Goal: Information Seeking & Learning: Learn about a topic

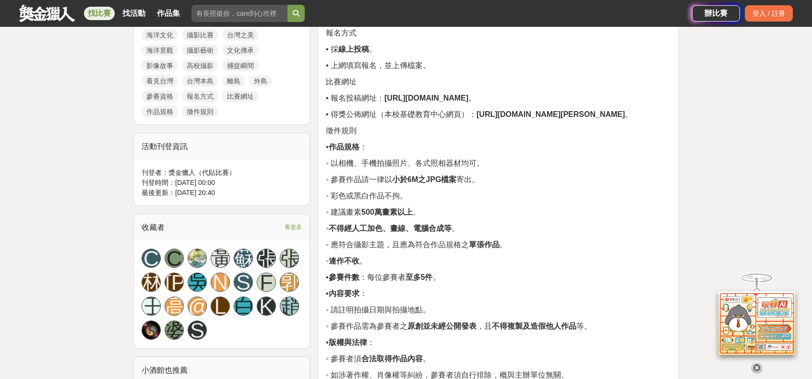
scroll to position [528, 0]
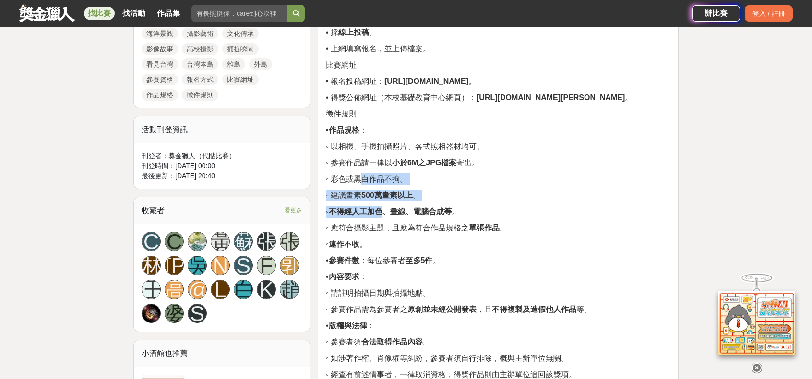
drag, startPoint x: 342, startPoint y: 158, endPoint x: 396, endPoint y: 203, distance: 71.2
click at [396, 203] on div "賽事名稱 • 2025 海洋文化攝影比賽 活動主題 • 宗旨：透過相機、手機等照相器材， 重新發現我們所身處的海洋文化之美 。 • 內容：台灣四面環海，素有「…" at bounding box center [498, 342] width 344 height 1078
click at [396, 208] on strong "不得經人工加色、畫線、電腦合成等" at bounding box center [390, 212] width 123 height 8
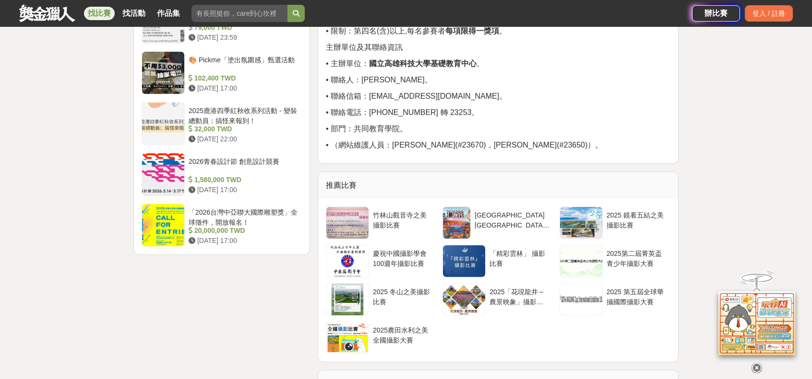
scroll to position [1295, 0]
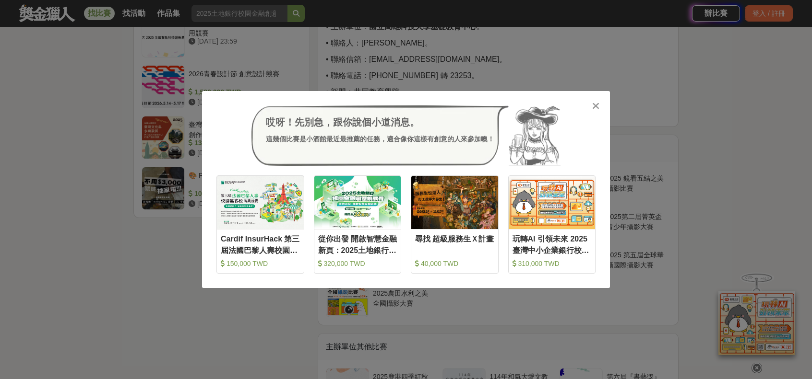
click at [471, 52] on div "哎呀！先別急，跟你說個小道消息。 這幾個比賽是小酒館最近最推薦的任務，適合像你這樣有創意的人來參加噢！ 收藏 Cardif InsurHack 第三屆法國巴黎…" at bounding box center [406, 189] width 812 height 379
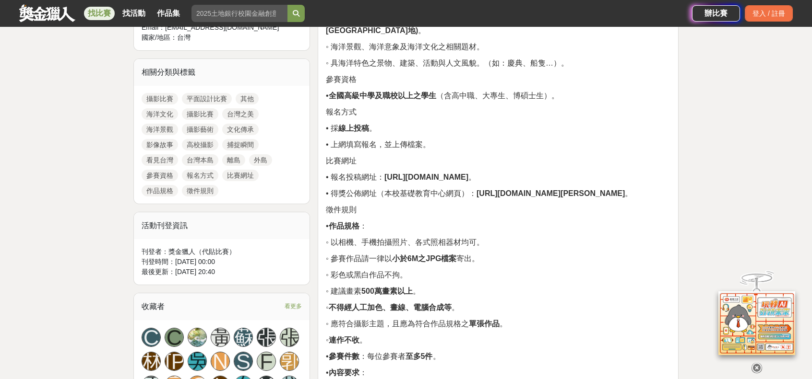
scroll to position [192, 0]
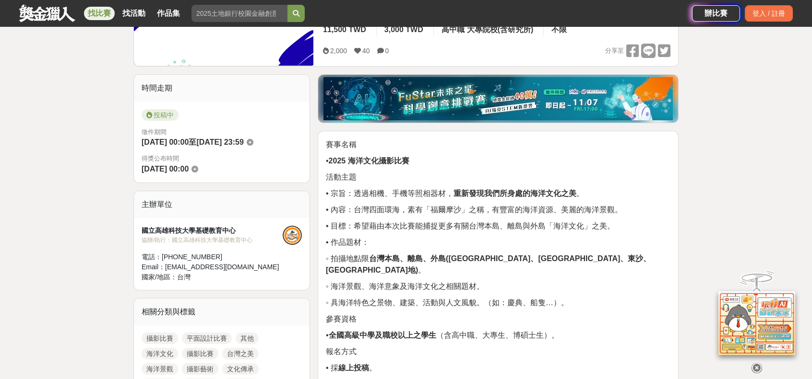
click at [164, 336] on link "攝影比賽" at bounding box center [160, 339] width 36 height 12
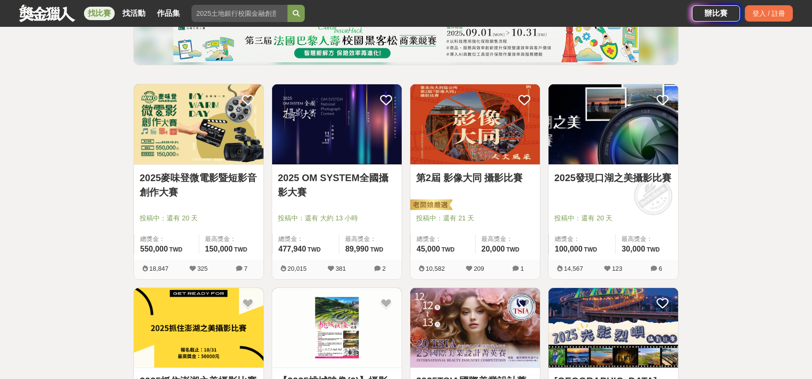
scroll to position [96, 0]
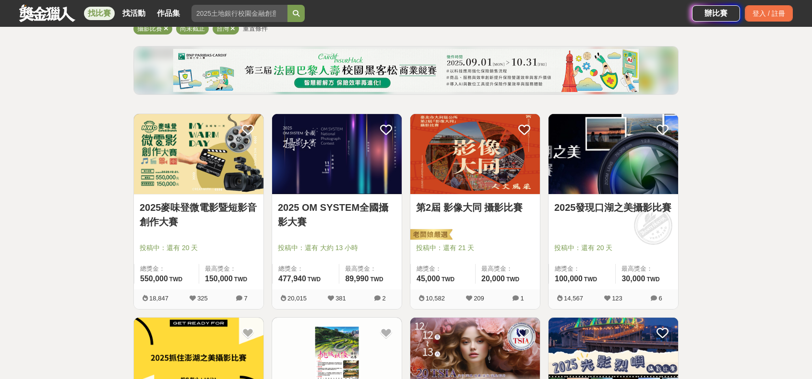
click at [243, 212] on link "2025麥味登微電影暨短影音創作大賽" at bounding box center [199, 215] width 118 height 29
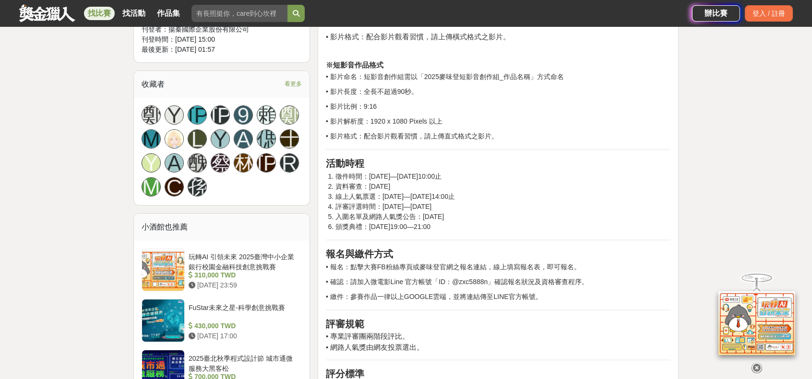
scroll to position [863, 0]
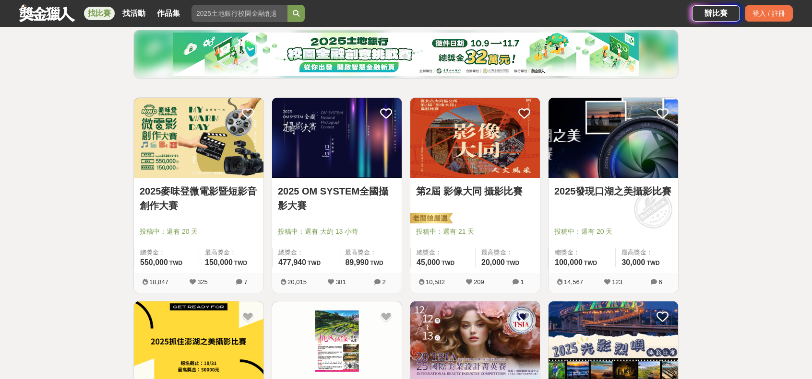
scroll to position [192, 0]
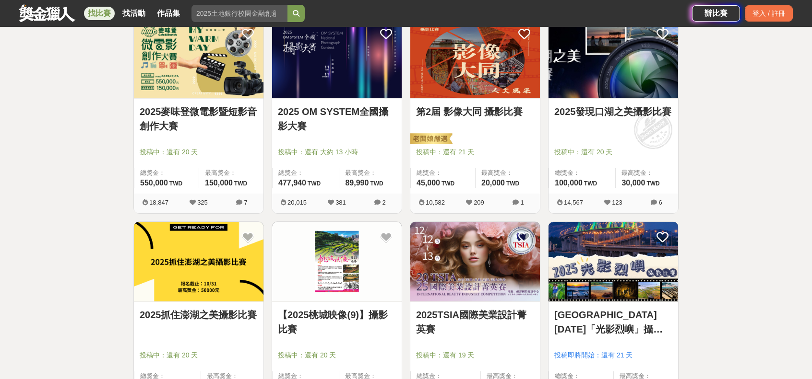
click at [460, 318] on link "2025TSIA國際美業設計菁英賽" at bounding box center [475, 322] width 118 height 29
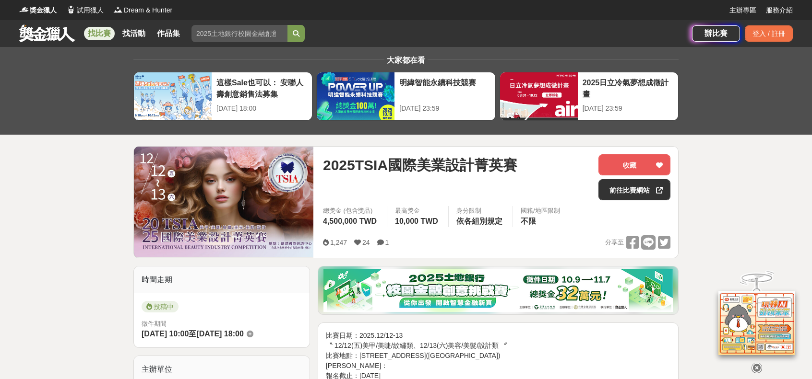
scroll to position [144, 0]
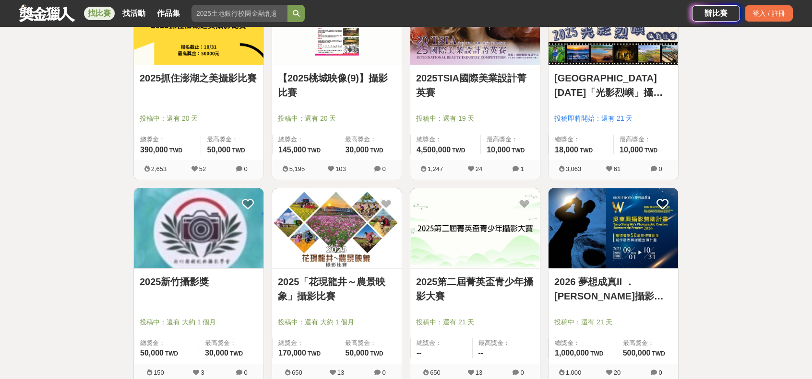
scroll to position [432, 0]
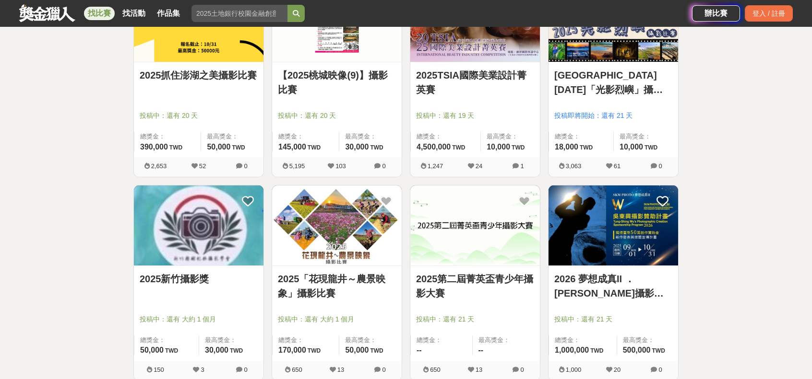
click at [478, 280] on link "2025第二屆菁英盃青少年攝影大賽" at bounding box center [475, 286] width 118 height 29
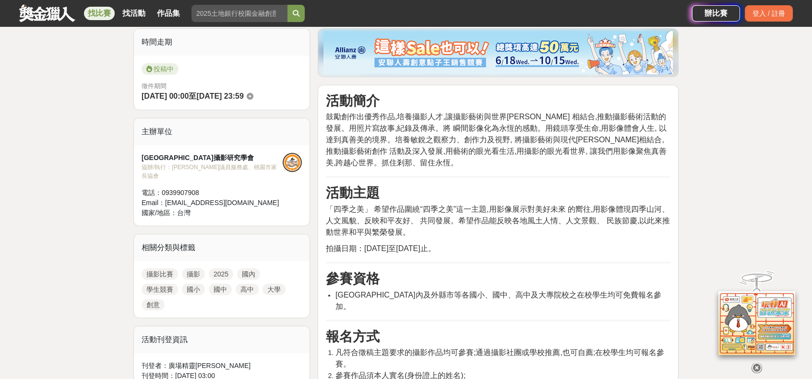
scroll to position [240, 0]
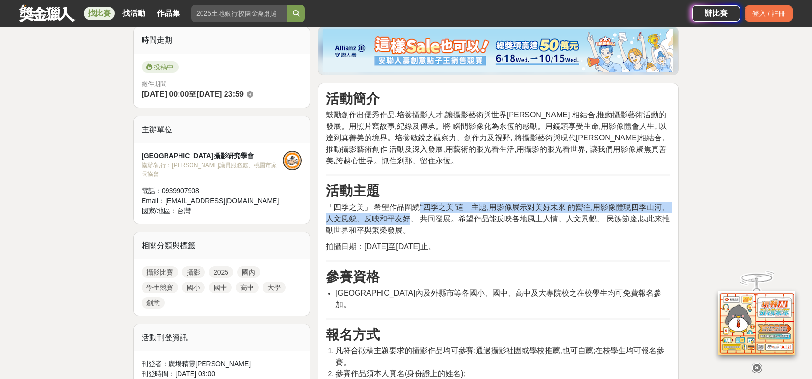
drag, startPoint x: 420, startPoint y: 206, endPoint x: 426, endPoint y: 219, distance: 14.8
click at [426, 219] on span "「四季之美」 希望作品圍繞“四季之美”這一主題,用影像展示對美好未來 的嚮往,用影像體現四季山河、人文風貌、反映和平友好、 共同發展。希望作品能反映各地風土人…" at bounding box center [498, 218] width 344 height 31
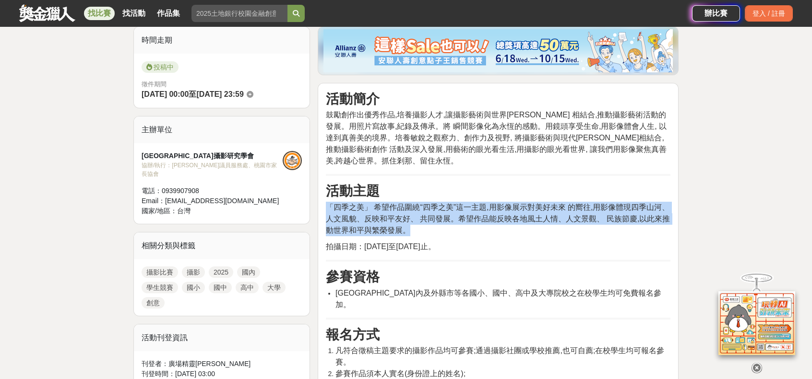
drag, startPoint x: 329, startPoint y: 207, endPoint x: 433, endPoint y: 230, distance: 106.6
click at [433, 230] on p "「四季之美」 希望作品圍繞“四季之美”這一主題,用影像展示對美好未來 的嚮往,用影像體現四季山河、人文風貌、反映和平友好、 共同發展。希望作品能反映各地風土人…" at bounding box center [498, 219] width 344 height 35
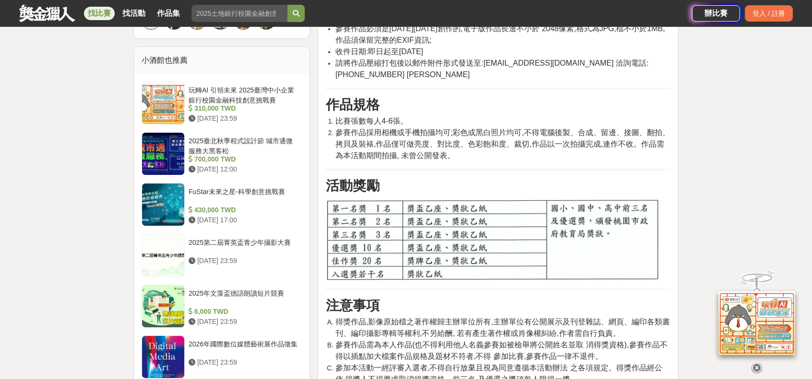
scroll to position [720, 0]
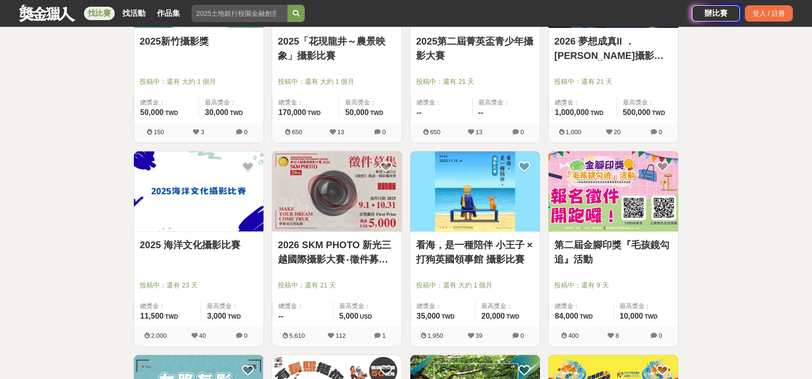
scroll to position [672, 0]
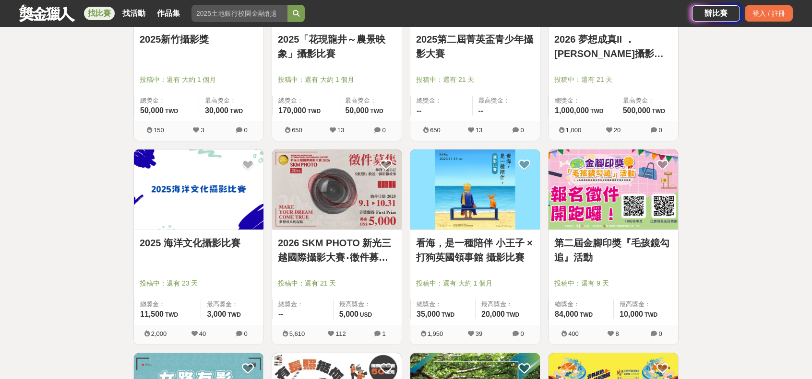
click at [573, 241] on link "第二屆金腳印獎『毛孩鏡勾追』活動" at bounding box center [613, 250] width 118 height 29
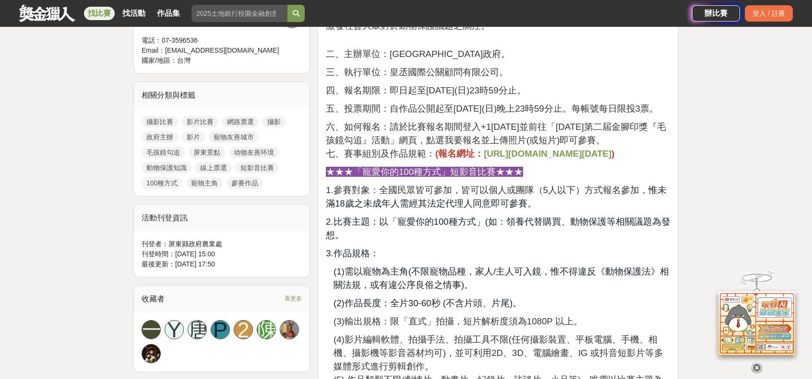
scroll to position [480, 0]
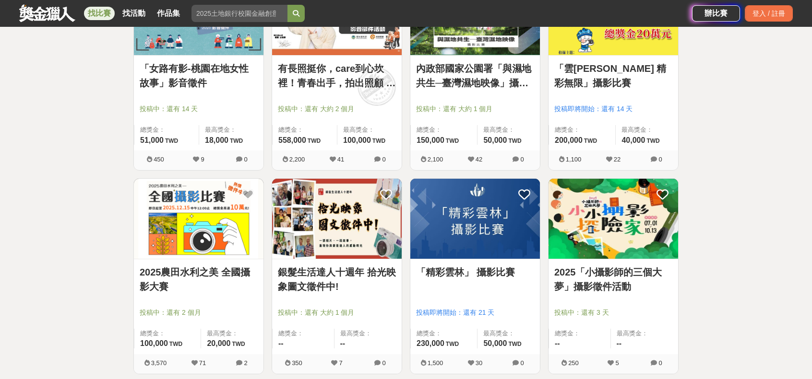
scroll to position [1055, 0]
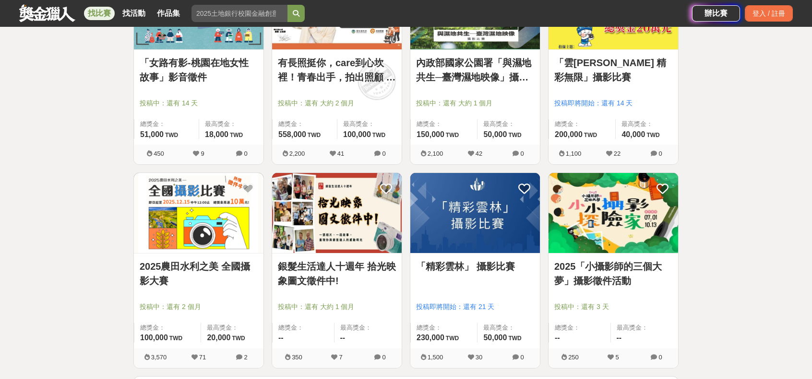
click at [568, 270] on link "2025「小攝影師的三個大夢」攝影徵件活動" at bounding box center [613, 274] width 118 height 29
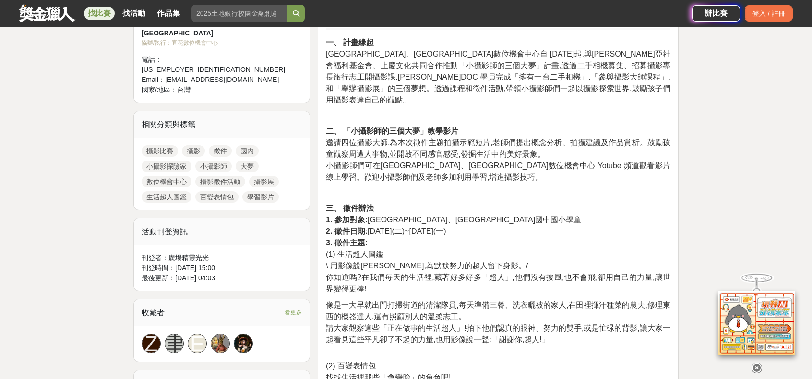
scroll to position [384, 0]
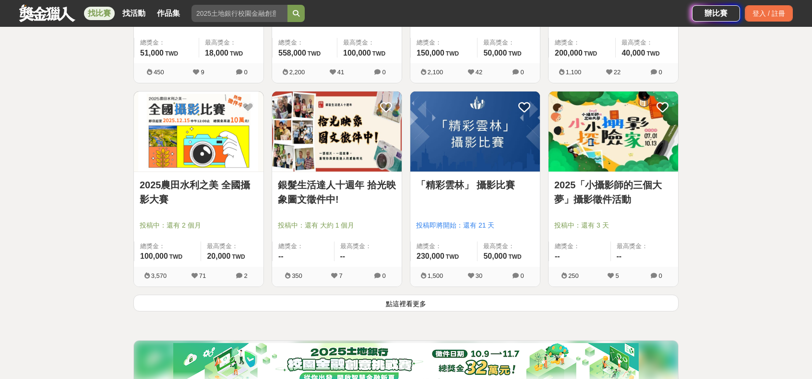
scroll to position [1151, 0]
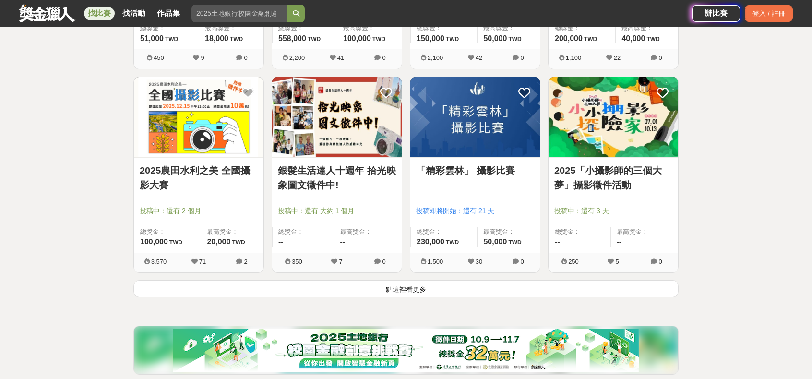
click at [180, 173] on link "2025農田水利之美 全國攝影大賽" at bounding box center [199, 178] width 118 height 29
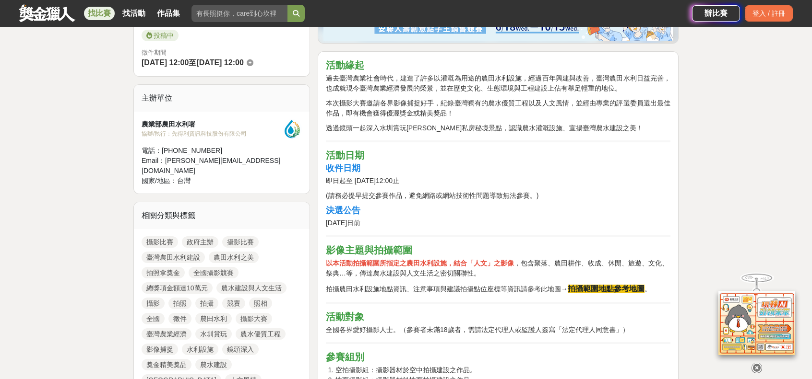
scroll to position [288, 0]
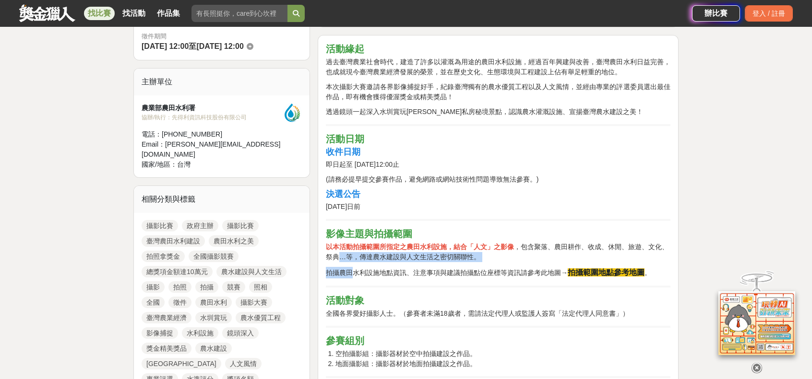
drag, startPoint x: 336, startPoint y: 253, endPoint x: 354, endPoint y: 266, distance: 22.8
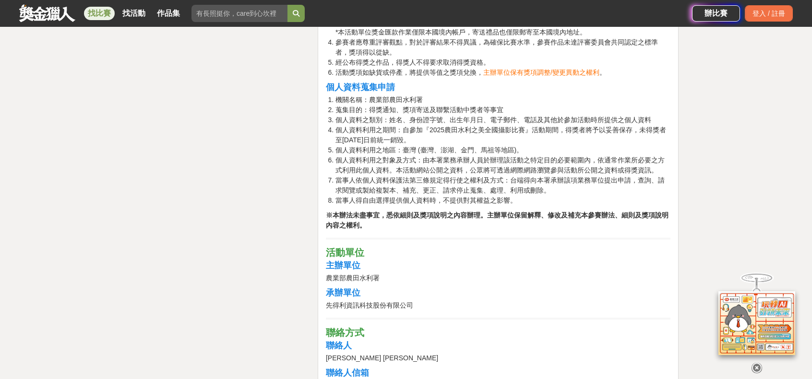
scroll to position [1631, 0]
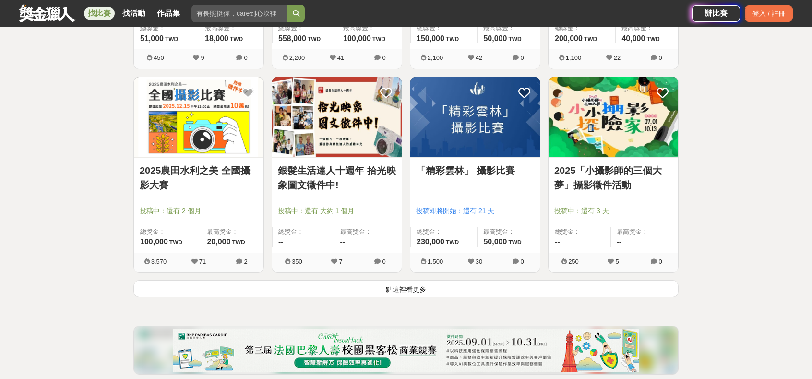
scroll to position [1151, 0]
click at [334, 293] on button "點這裡看更多" at bounding box center [405, 289] width 545 height 17
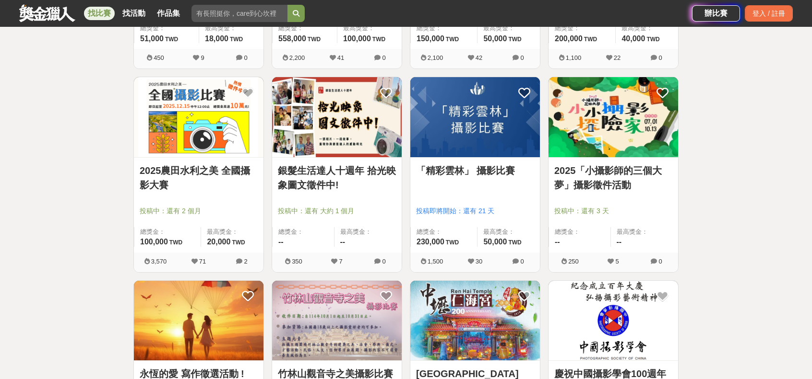
click at [355, 169] on link "銀髮生活達人十週年 拾光映象圖文徵件中!" at bounding box center [337, 178] width 118 height 29
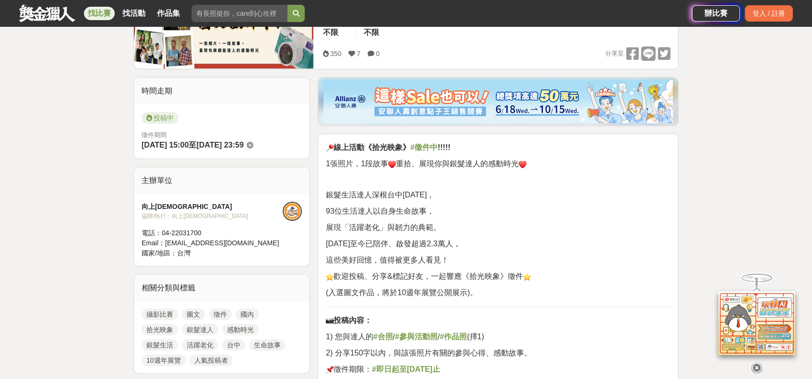
scroll to position [192, 0]
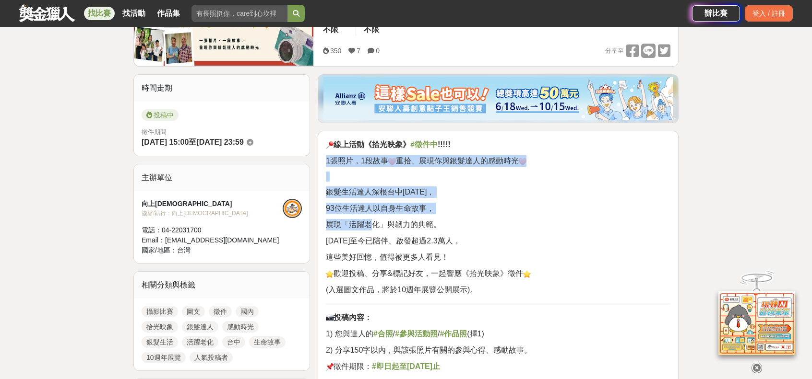
drag, startPoint x: 325, startPoint y: 163, endPoint x: 369, endPoint y: 217, distance: 69.9
click at [369, 217] on div "線上活動《拾光映象》 #徵件中 !!!!! 1張照片，1段故事 重拾、展現你與銀髮達人的感動時光 銀髮生活達人深根台中[DATE]， 93位生活達人以自身生命…" at bounding box center [498, 316] width 344 height 354
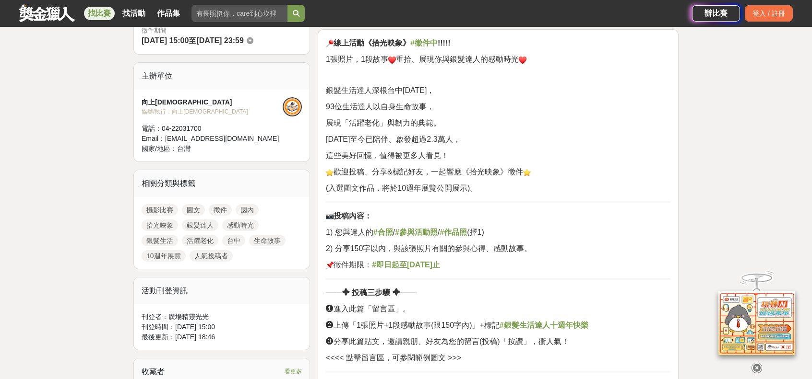
scroll to position [480, 0]
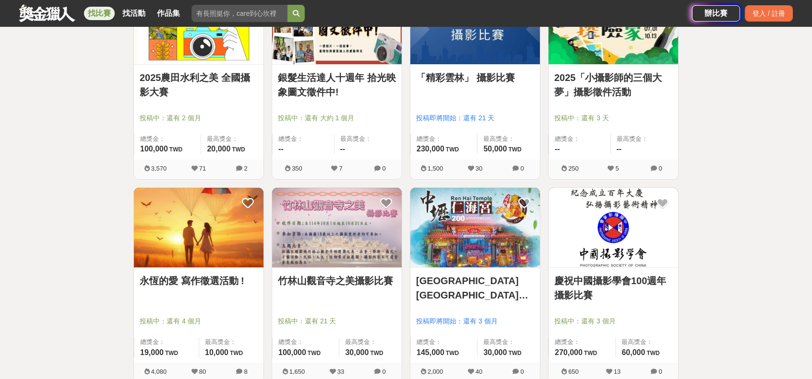
scroll to position [1247, 0]
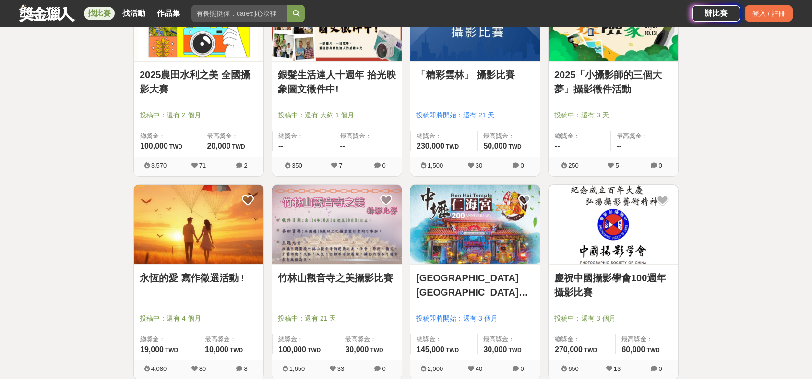
click at [571, 282] on link "慶祝中國攝影學會100週年攝影比賽" at bounding box center [613, 285] width 118 height 29
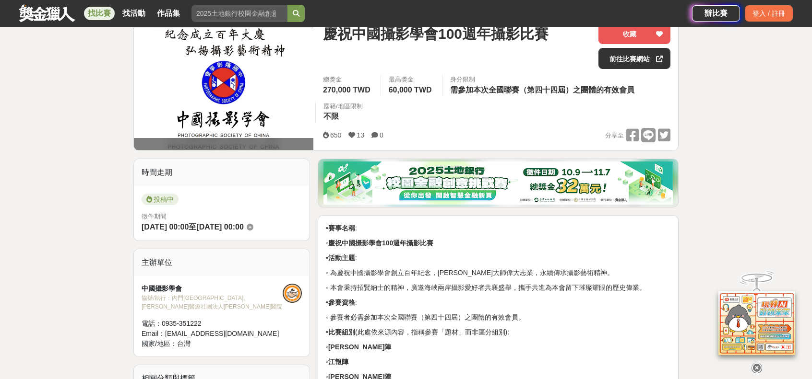
scroll to position [288, 0]
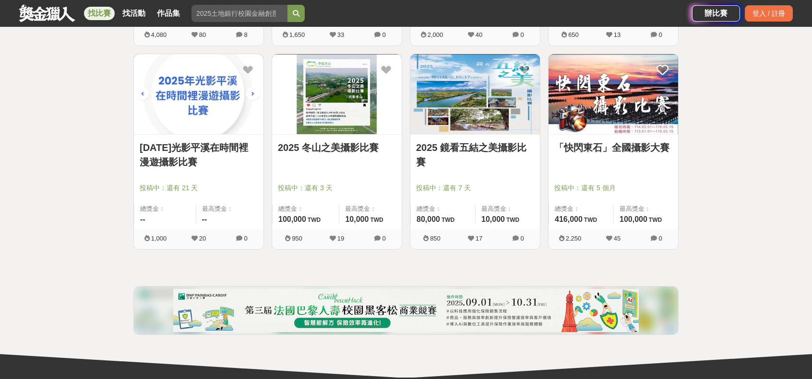
scroll to position [1583, 0]
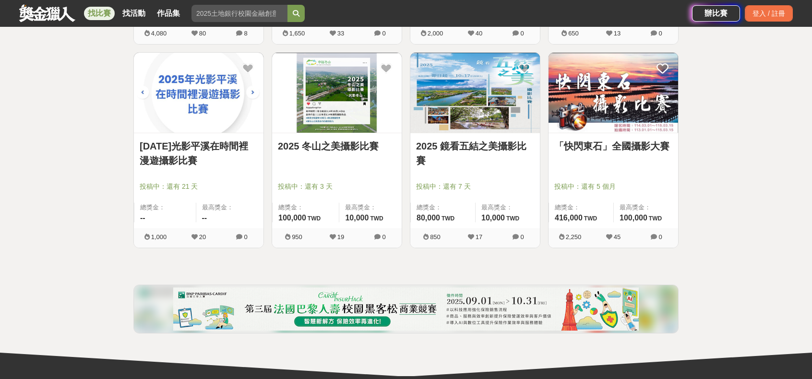
click at [212, 145] on link "[DATE]光影平溪在時間裡漫遊攝影比賽" at bounding box center [199, 153] width 118 height 29
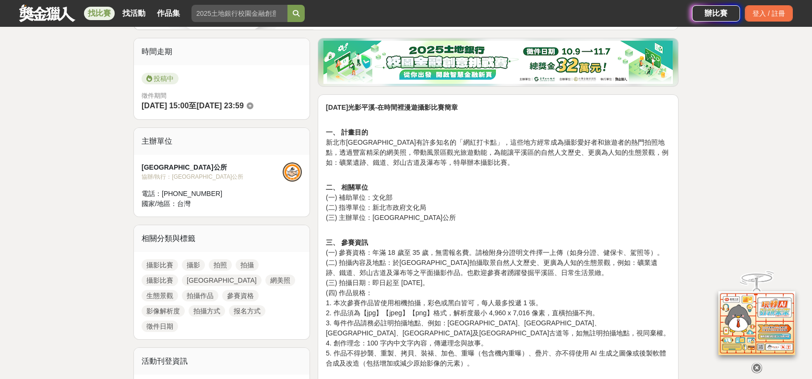
scroll to position [240, 0]
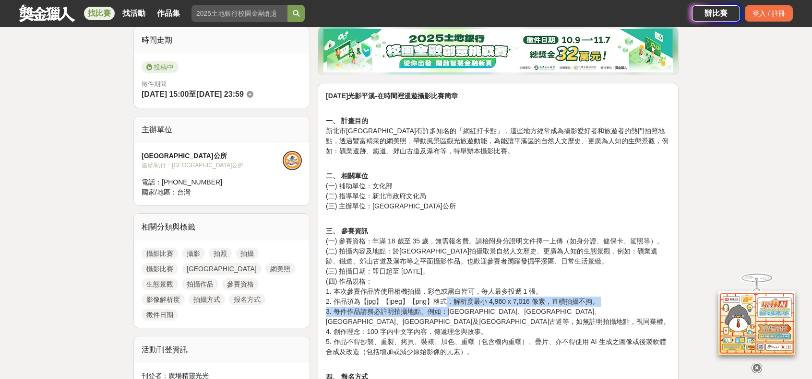
drag, startPoint x: 444, startPoint y: 303, endPoint x: 454, endPoint y: 310, distance: 12.4
click at [454, 310] on p "三、 參賽資訊 (一) 參賽資格：年滿 18 歲至 35 歲，無需報名費。請檢附身分證明文件擇一上傳（如身分證、健保卡、駕照等）。 (二) 拍攝內容及地點：於…" at bounding box center [498, 286] width 344 height 141
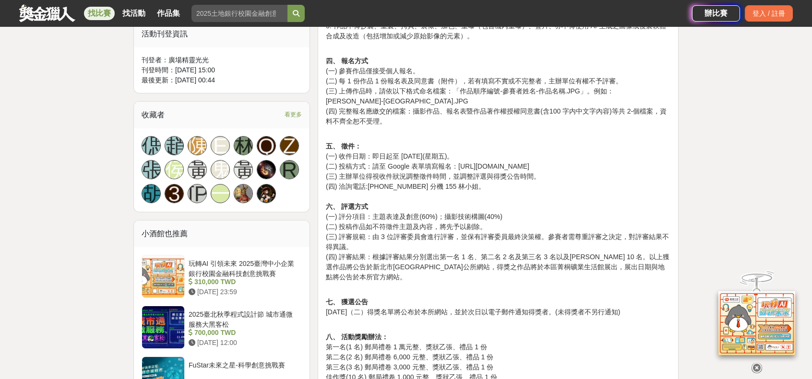
scroll to position [624, 0]
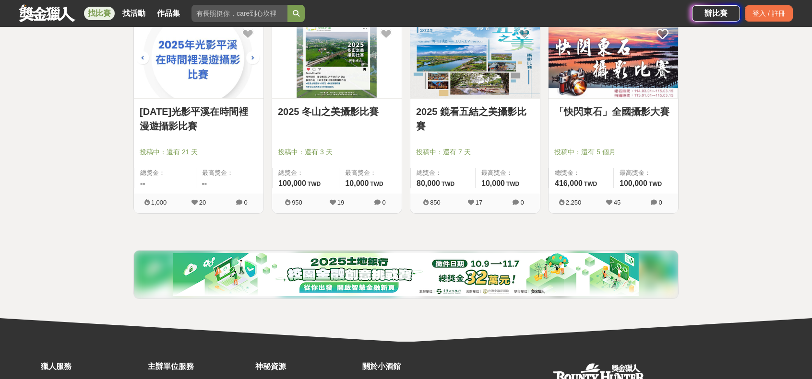
scroll to position [1616, 0]
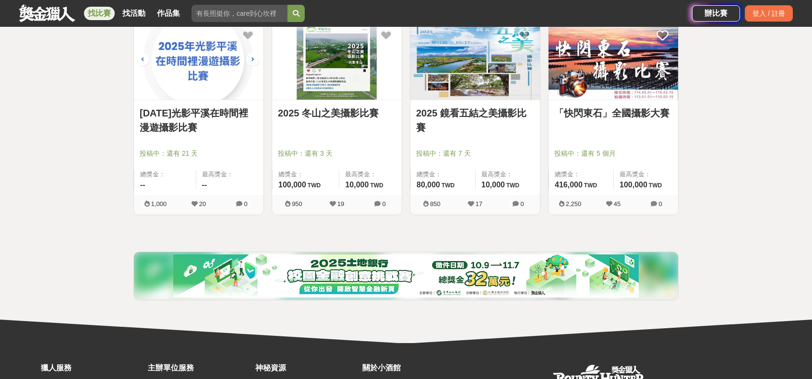
click at [599, 108] on link "「快閃東石」全國攝影大賽" at bounding box center [613, 113] width 118 height 14
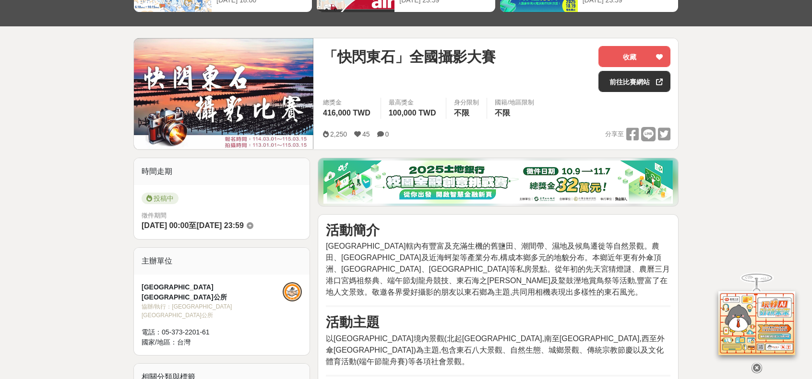
scroll to position [144, 0]
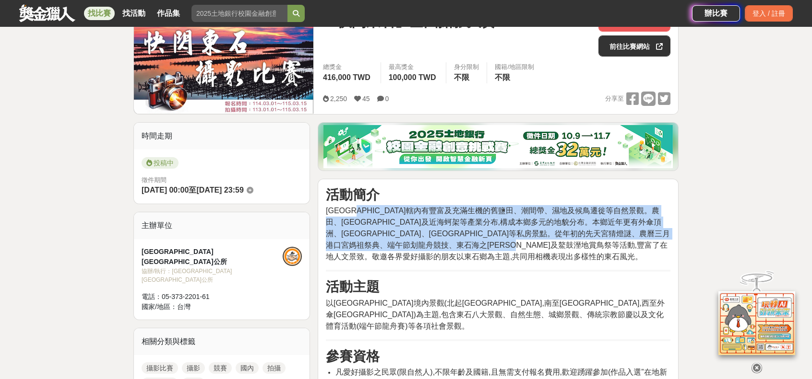
drag, startPoint x: 371, startPoint y: 211, endPoint x: 398, endPoint y: 253, distance: 50.7
click at [398, 253] on p "[GEOGRAPHIC_DATA]轄內有豐富及充滿生機的舊鹽田、潮間帶、濕地及候鳥遷徙等自然景觀。農田、[GEOGRAPHIC_DATA]及近海蚵架等產業分布…" at bounding box center [498, 234] width 344 height 58
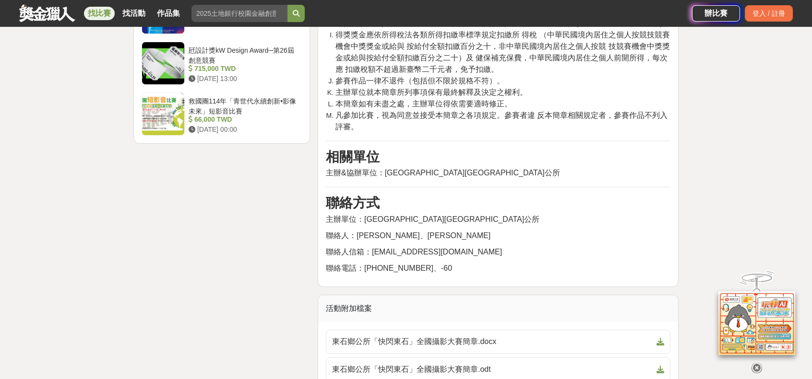
scroll to position [1343, 0]
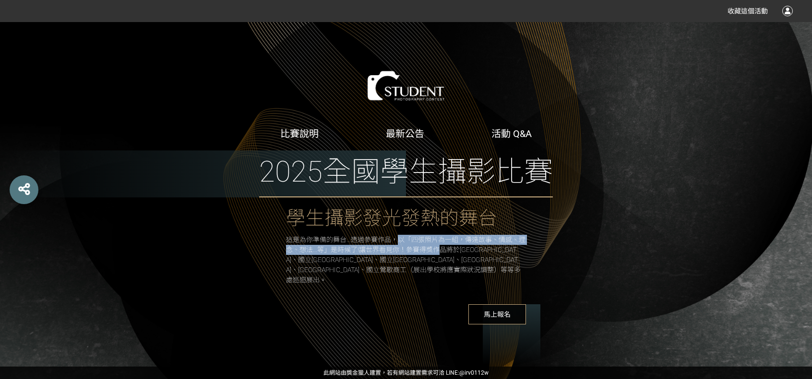
drag, startPoint x: 402, startPoint y: 244, endPoint x: 445, endPoint y: 253, distance: 44.0
click at [445, 253] on span "這是為你準備的舞台...透過參賽作品，以「四張照片為一組，傳達故事、情感、理念、想法...等」是時候了!讓世界看見你！參賽得獎作品將於國立臺灣藝術教育館、國立…" at bounding box center [405, 260] width 239 height 48
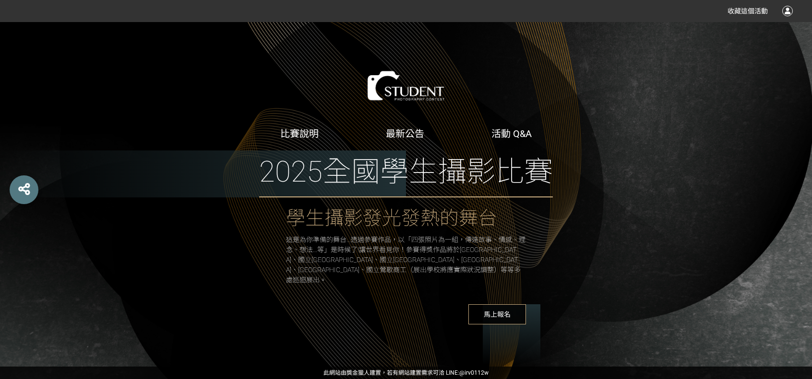
click at [449, 260] on div "這是為你準備的舞台...透過參賽作品，以「四張照片為一組，傳達故事、情感、理念、想法...等」是時候了!讓世界看見你！參賽得獎作品將於國立臺灣藝術教育館、國立…" at bounding box center [406, 260] width 240 height 50
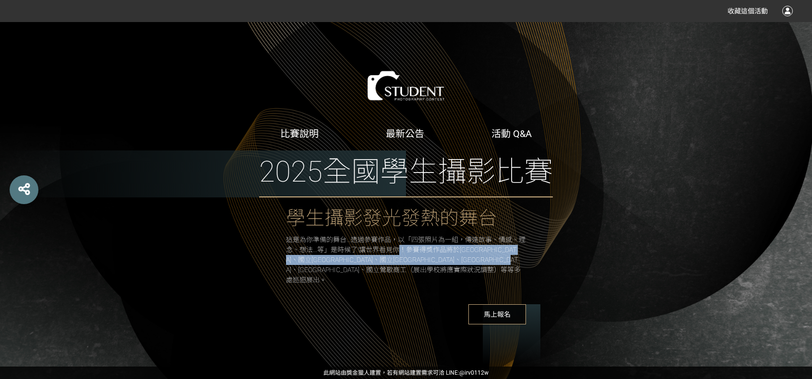
drag, startPoint x: 405, startPoint y: 255, endPoint x: 495, endPoint y: 276, distance: 92.6
click at [495, 276] on div "這是為你準備的舞台...透過參賽作品，以「四張照片為一組，傳達故事、情感、理念、想法...等」是時候了!讓世界看見你！參賽得獎作品將於國立臺灣藝術教育館、國立…" at bounding box center [406, 260] width 240 height 50
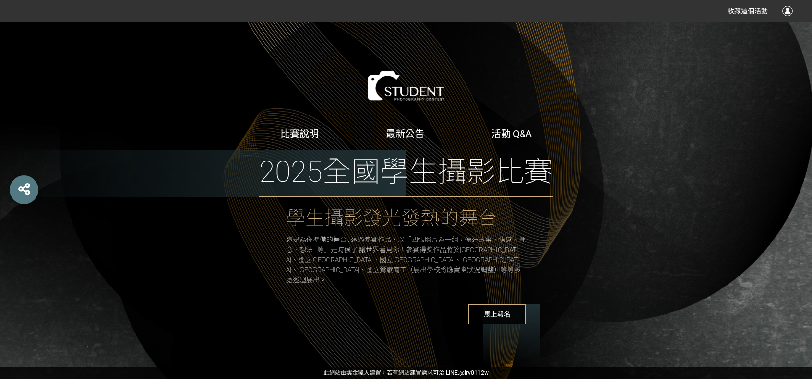
click at [403, 132] on div "最新公告" at bounding box center [405, 134] width 38 height 14
click at [413, 140] on link "最新公告" at bounding box center [405, 134] width 38 height 12
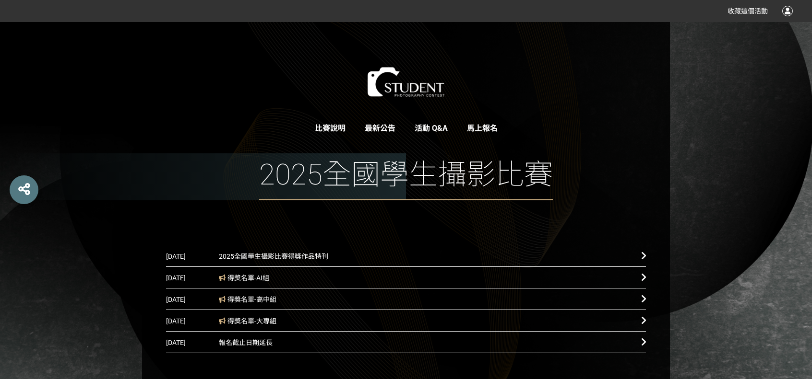
click at [295, 274] on span "得獎名單-AI組" at bounding box center [423, 279] width 408 height 22
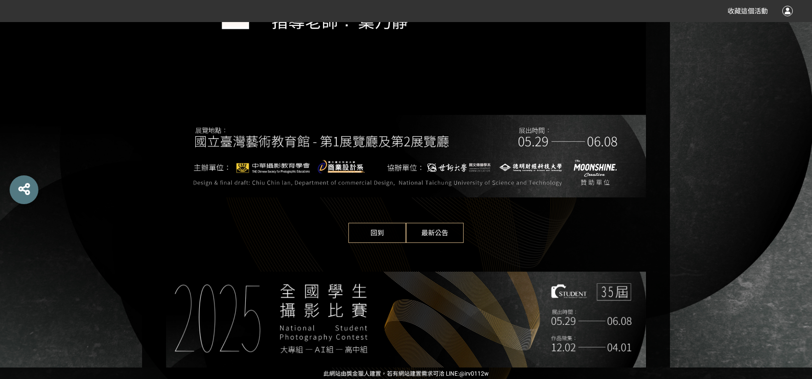
scroll to position [1311, 0]
click at [371, 236] on span "回到" at bounding box center [377, 233] width 58 height 20
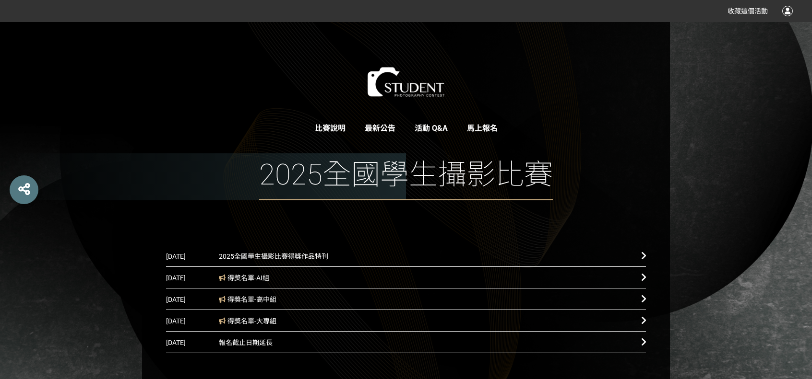
click at [292, 322] on span "得獎名單-大專組" at bounding box center [423, 322] width 408 height 22
